Goal: Information Seeking & Learning: Learn about a topic

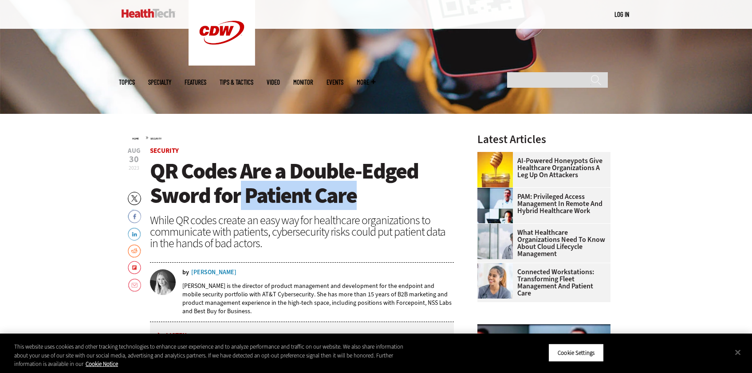
drag, startPoint x: 201, startPoint y: 209, endPoint x: 346, endPoint y: 215, distance: 145.2
click at [346, 210] on span "QR Codes Are a Double-Edged Sword for Patient Care" at bounding box center [284, 184] width 268 height 54
copy span "Patient Care"
click at [283, 210] on span "QR Codes Are a Double-Edged Sword for Patient Care" at bounding box center [284, 184] width 268 height 54
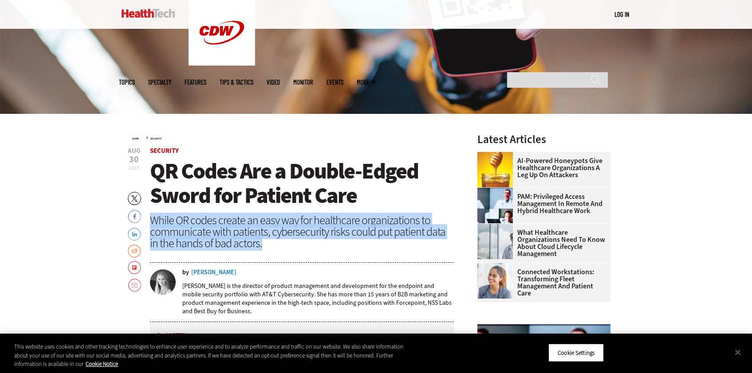
drag, startPoint x: 88, startPoint y: 240, endPoint x: 220, endPoint y: 273, distance: 136.4
click at [220, 249] on div "While QR codes create an easy way for healthcare organizations to communicate w…" at bounding box center [302, 232] width 304 height 35
copy div "While QR codes create an easy way for healthcare organizations to communicate w…"
click at [220, 243] on div "While QR codes create an easy way for healthcare organizations to communicate w…" at bounding box center [302, 232] width 304 height 35
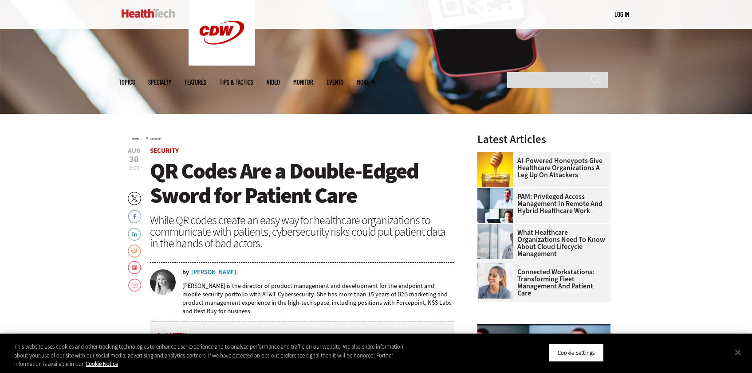
scroll to position [393, 0]
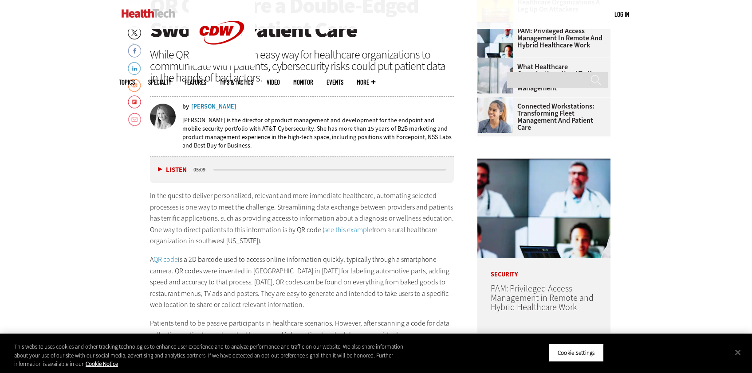
drag, startPoint x: 119, startPoint y: 152, endPoint x: 164, endPoint y: 181, distance: 53.3
click at [182, 150] on p "[PERSON_NAME] is the director of product management and development for the end…" at bounding box center [318, 133] width 272 height 34
copy p "[PERSON_NAME] is the director of product management and development for the end…"
click at [353, 150] on p "[PERSON_NAME] is the director of product management and development for the end…" at bounding box center [318, 133] width 272 height 34
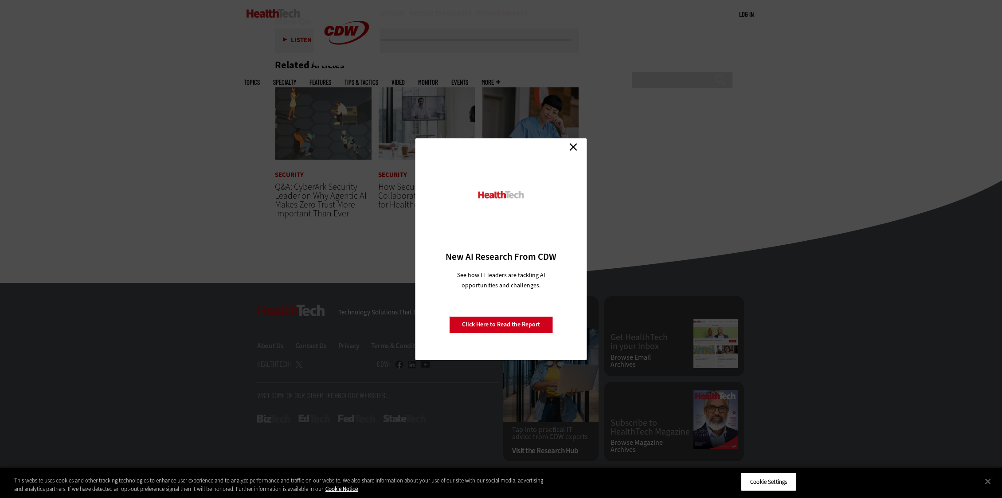
scroll to position [1871, 0]
click at [574, 146] on link "Close" at bounding box center [573, 147] width 13 height 13
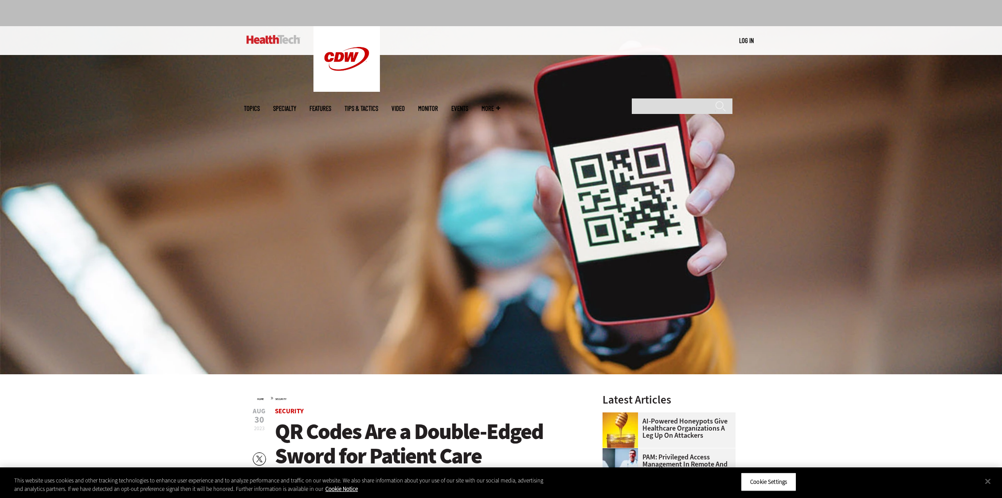
scroll to position [0, 0]
